Goal: Transaction & Acquisition: Purchase product/service

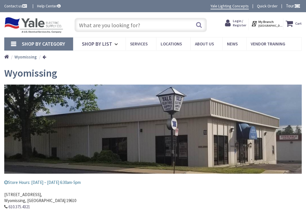
type input "[GEOGRAPHIC_DATA], [GEOGRAPHIC_DATA]"
click at [50, 46] on span "Shop By Category" at bounding box center [43, 43] width 43 height 7
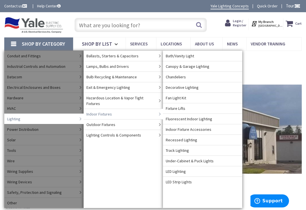
click at [181, 77] on span "Chandeliers" at bounding box center [176, 77] width 20 height 6
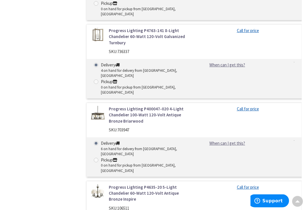
scroll to position [382, 0]
click at [144, 184] on link "Progress Lighting P4635-20 5-Light Chandelier 60-Watt 120-Volt Antique Bronze I…" at bounding box center [149, 193] width 81 height 18
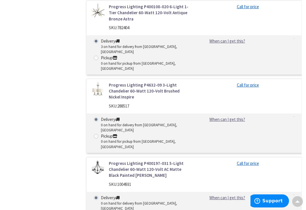
scroll to position [880, 0]
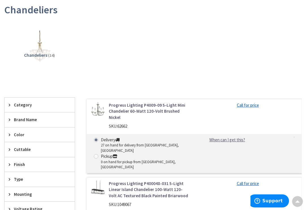
scroll to position [72, 0]
